Goal: Task Accomplishment & Management: Use online tool/utility

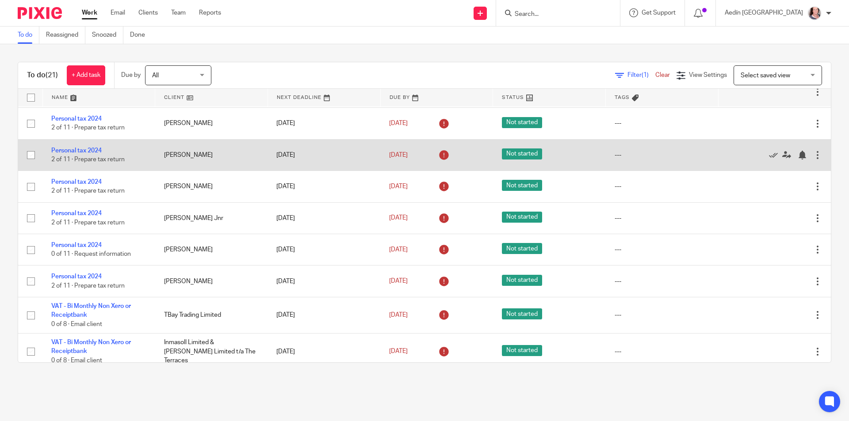
scroll to position [18, 0]
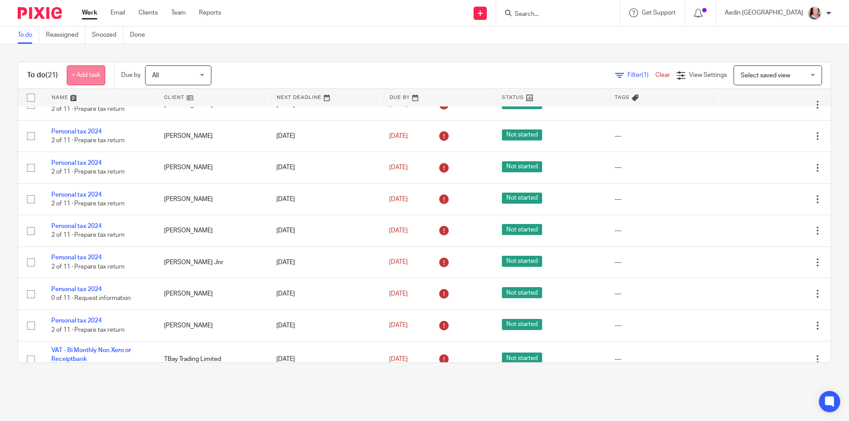
click at [84, 71] on link "+ Add task" at bounding box center [86, 75] width 38 height 20
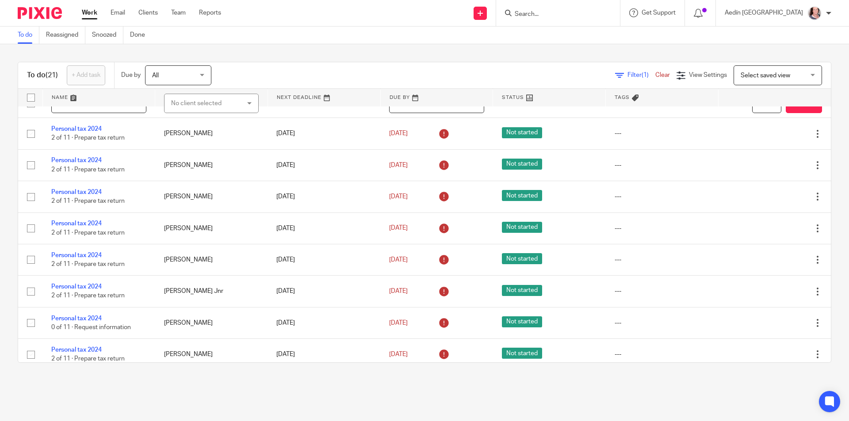
scroll to position [0, 0]
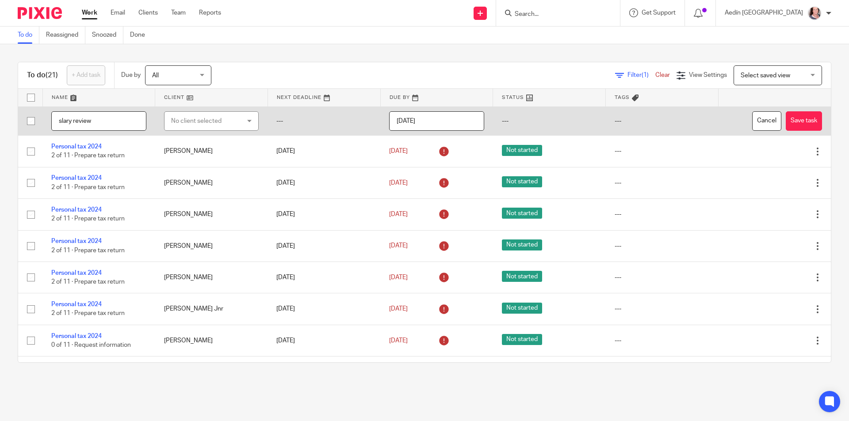
click at [61, 121] on input "slary review" at bounding box center [98, 121] width 95 height 20
type input "salary review"
click at [174, 116] on div "No client selected" at bounding box center [206, 121] width 70 height 19
type input "done"
click at [181, 166] on span "Done & Dusted Limited" at bounding box center [199, 166] width 64 height 6
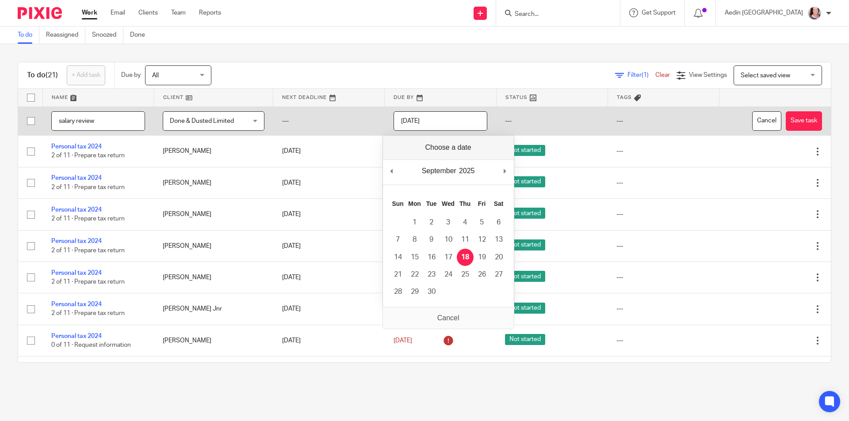
click at [438, 121] on input "[DATE]" at bounding box center [441, 121] width 94 height 20
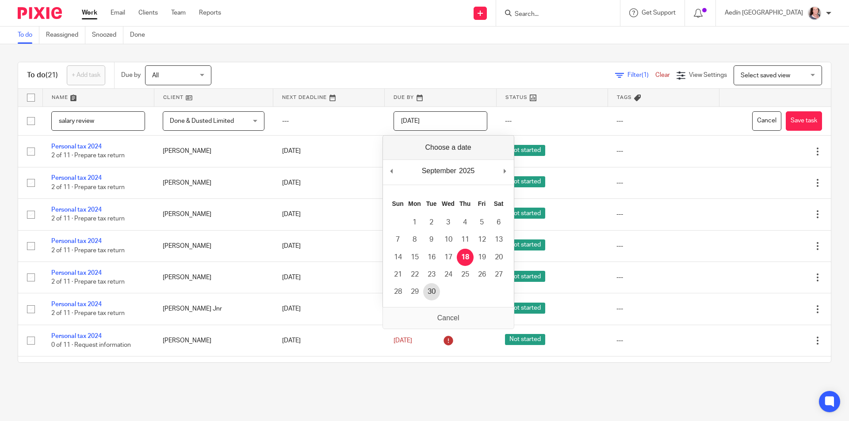
type input "2025-09-30"
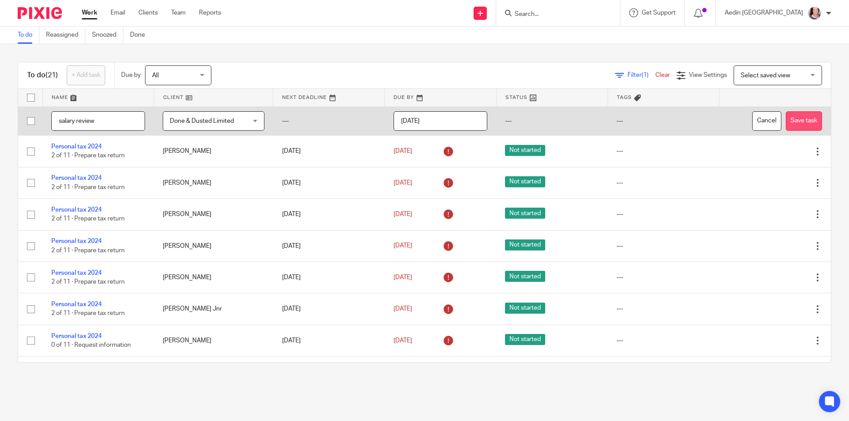
click at [791, 119] on button "Save task" at bounding box center [804, 121] width 36 height 20
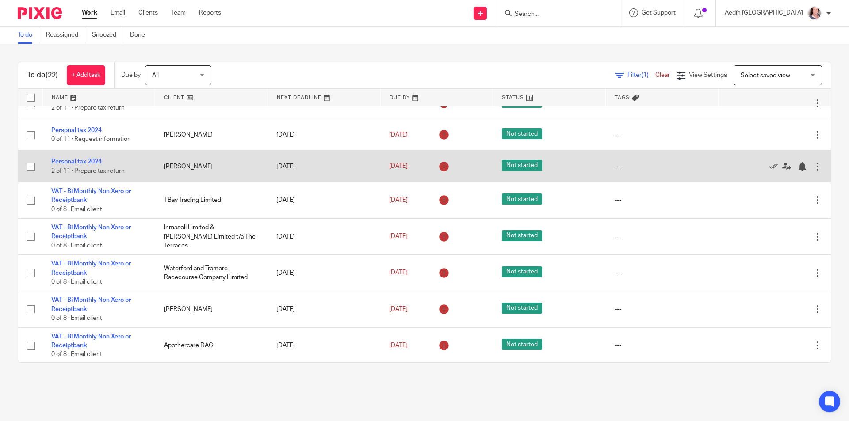
scroll to position [221, 0]
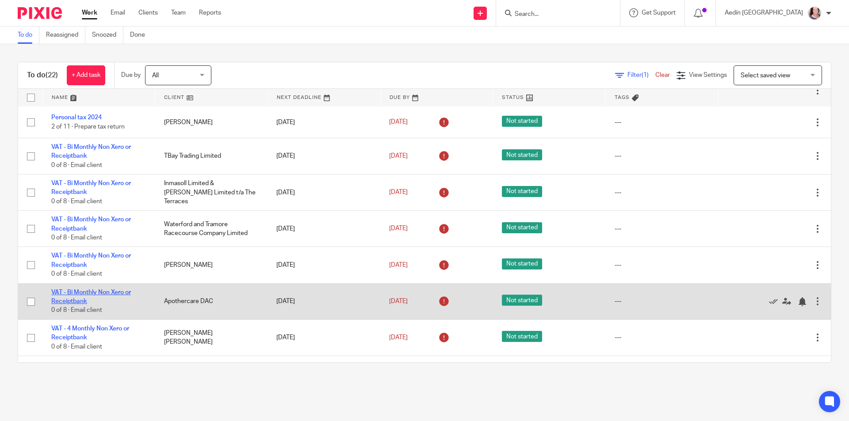
click at [91, 292] on link "VAT - Bi Monthly Non Xero or Receiptbank" at bounding box center [91, 297] width 80 height 15
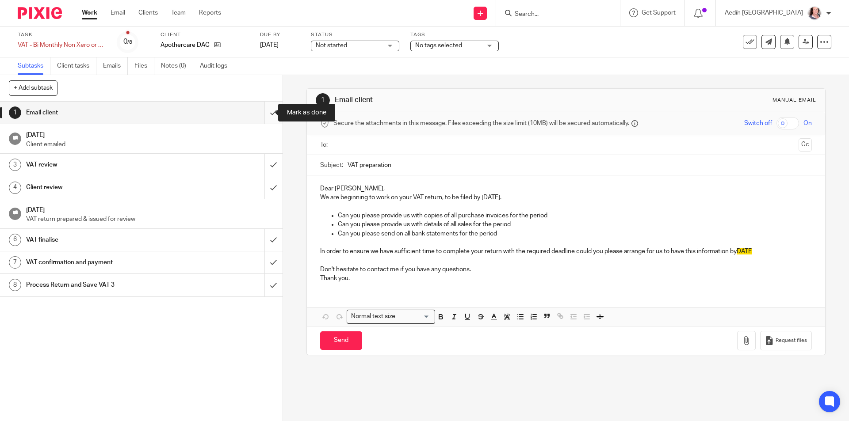
click at [264, 113] on input "submit" at bounding box center [141, 113] width 283 height 22
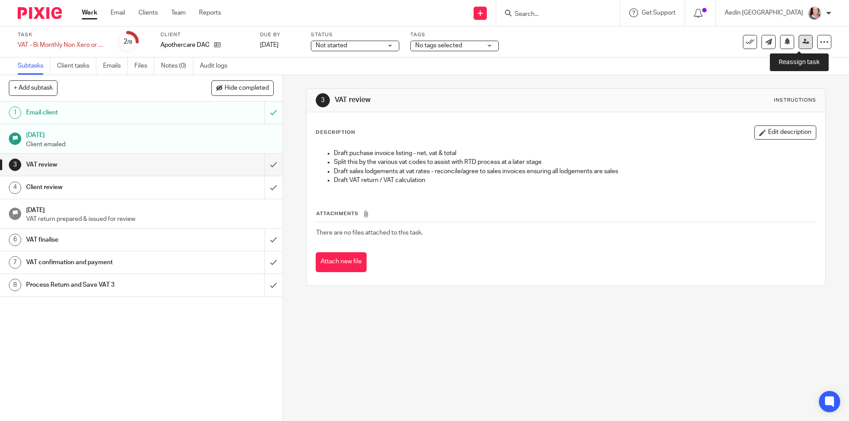
click at [799, 40] on link at bounding box center [806, 42] width 14 height 14
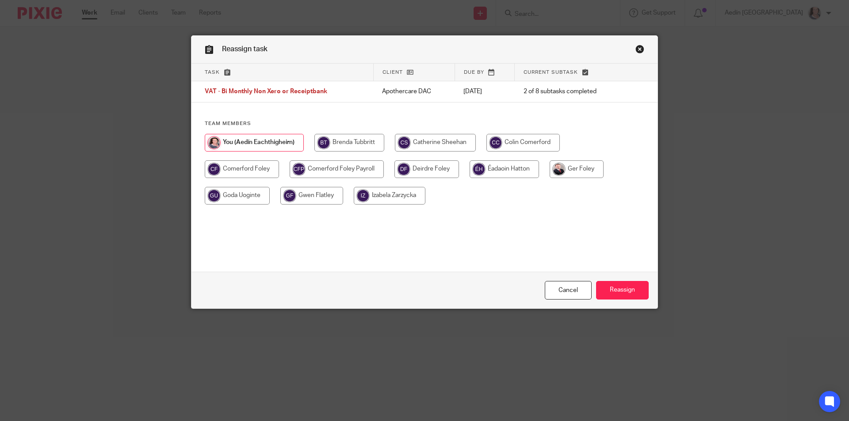
click at [591, 164] on input "radio" at bounding box center [577, 170] width 54 height 18
radio input "true"
click at [627, 294] on input "Reassign" at bounding box center [622, 290] width 53 height 19
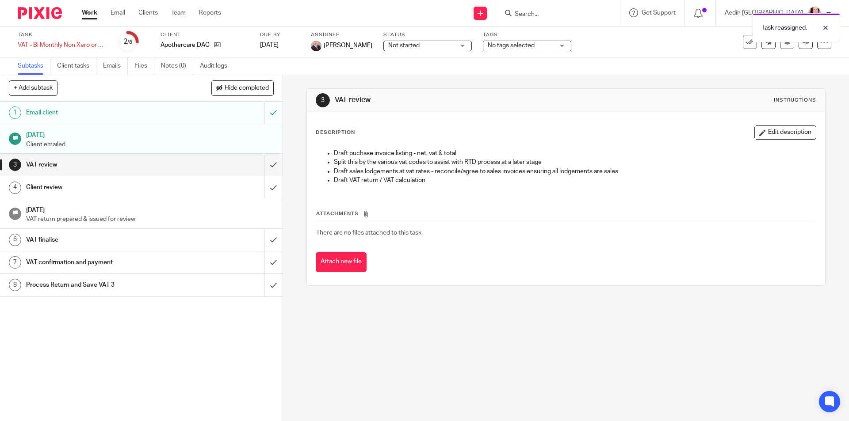
click at [88, 10] on link "Work" at bounding box center [89, 12] width 15 height 9
